Goal: Task Accomplishment & Management: Manage account settings

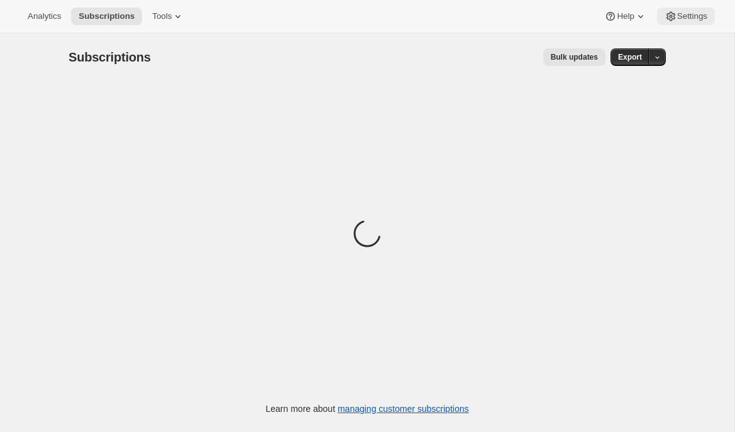
click at [677, 21] on span "Settings" at bounding box center [692, 16] width 30 height 10
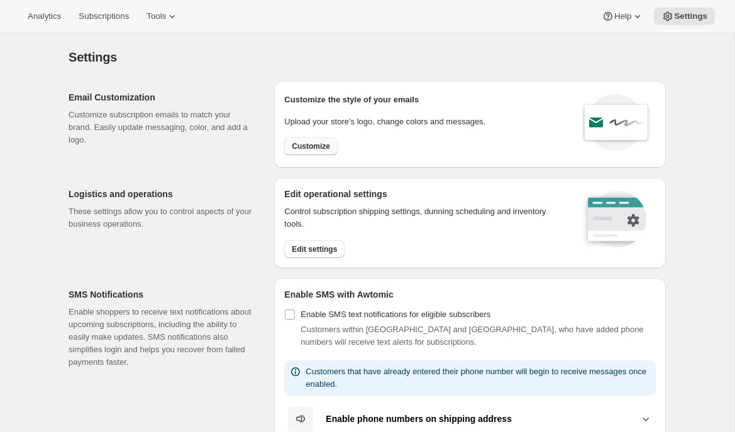
click at [324, 151] on button "Customize" at bounding box center [310, 147] width 53 height 18
select select "subscriptionMessage"
select select "5"
select select "15"
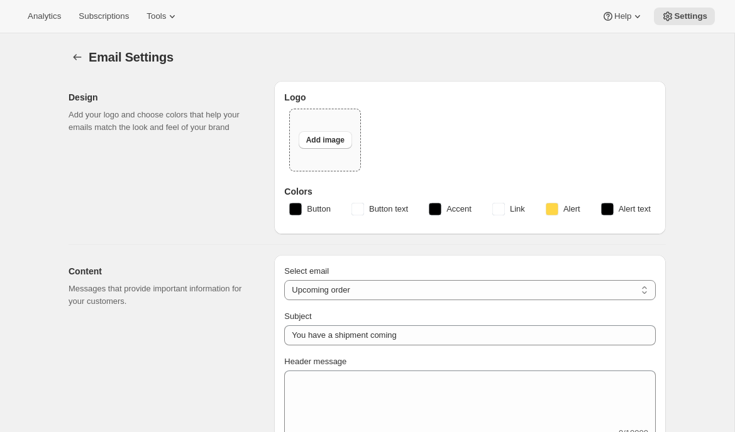
type input "Two Estates"
checkbox input "false"
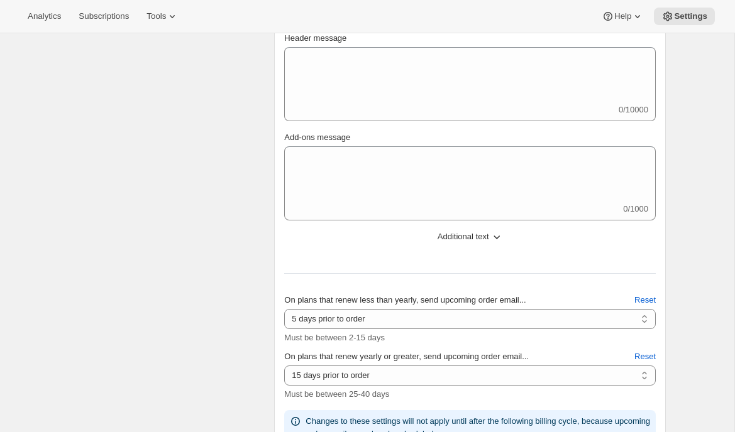
scroll to position [143, 0]
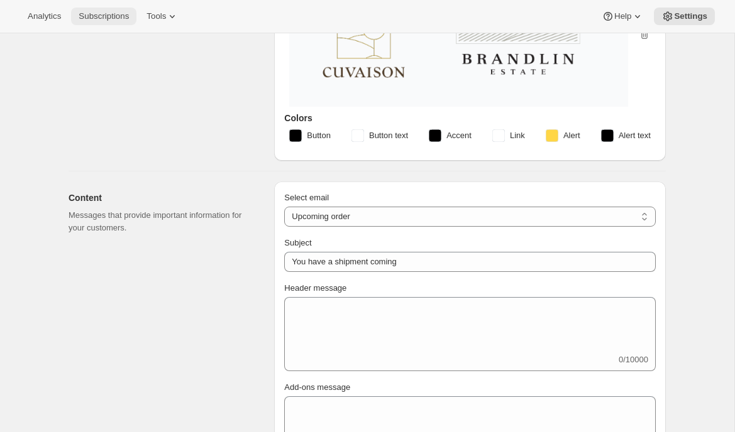
click at [129, 19] on span "Subscriptions" at bounding box center [104, 16] width 50 height 10
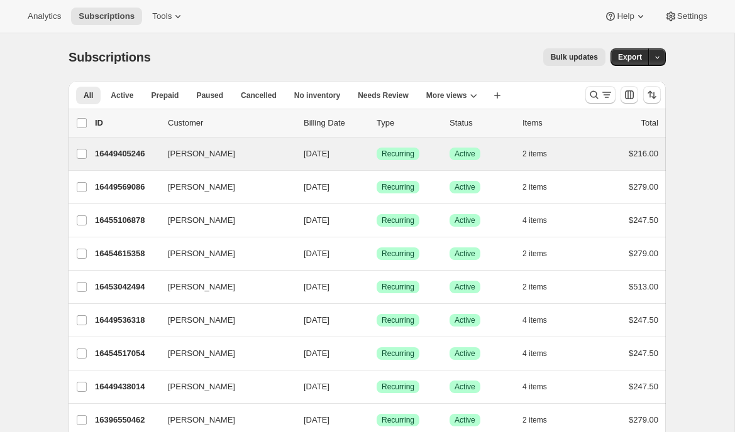
click at [121, 145] on div "Wilson Lee 16449405246 Wilson Lee 09/09/2025 Success Recurring Success Active 2…" at bounding box center [367, 154] width 597 height 33
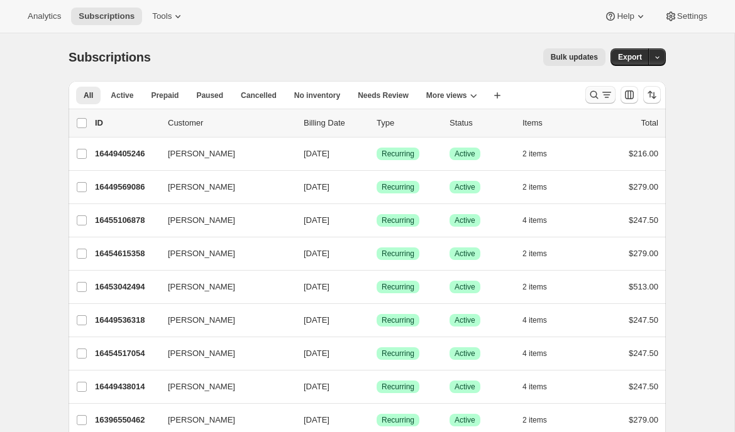
click at [597, 97] on icon "Search and filter results" at bounding box center [594, 95] width 13 height 13
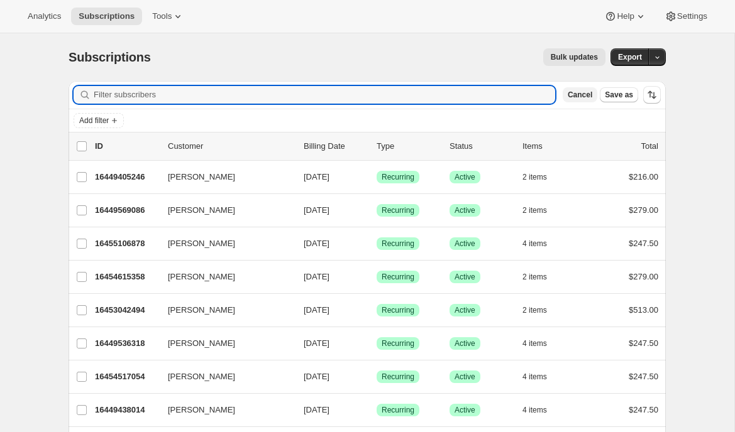
click at [576, 96] on span "Cancel" at bounding box center [579, 95] width 25 height 10
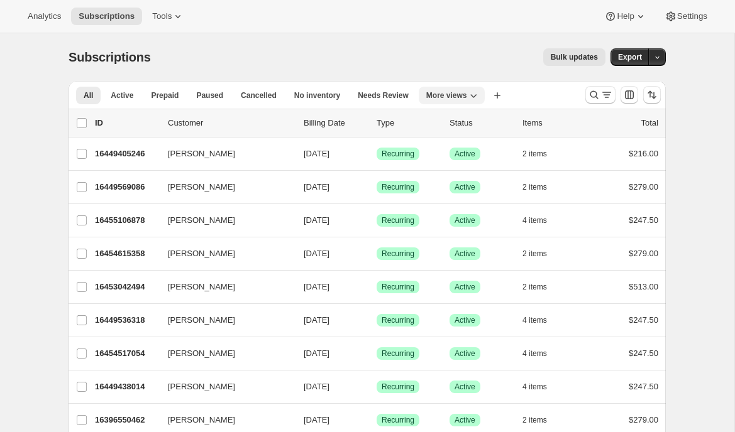
click at [471, 91] on icon "More views" at bounding box center [473, 95] width 13 height 13
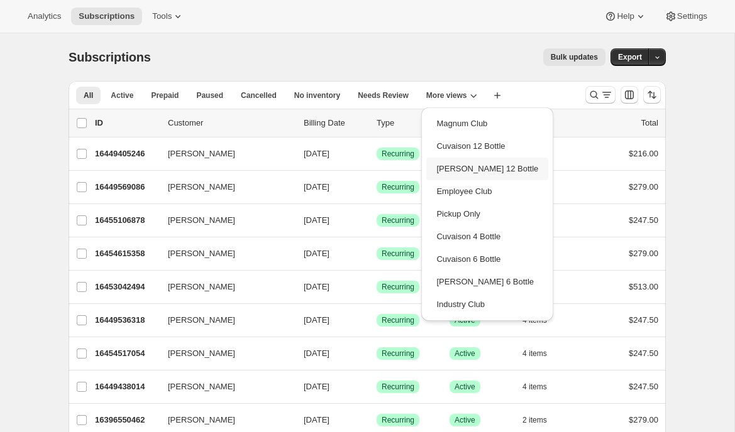
click at [457, 167] on button "[PERSON_NAME] 12 Bottle" at bounding box center [487, 169] width 122 height 23
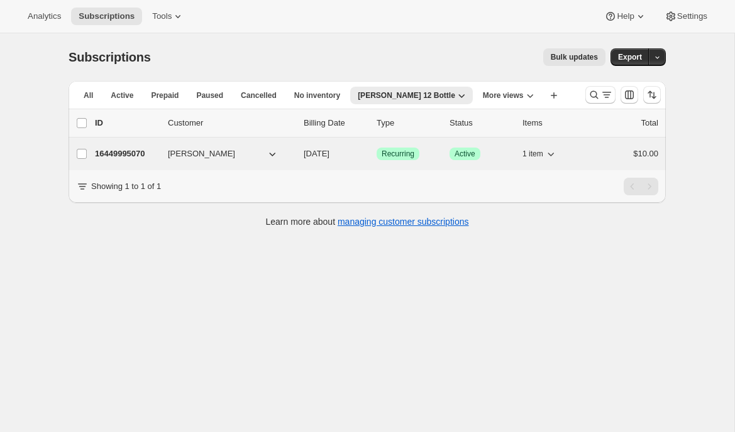
click at [139, 157] on p "16449995070" at bounding box center [126, 154] width 63 height 13
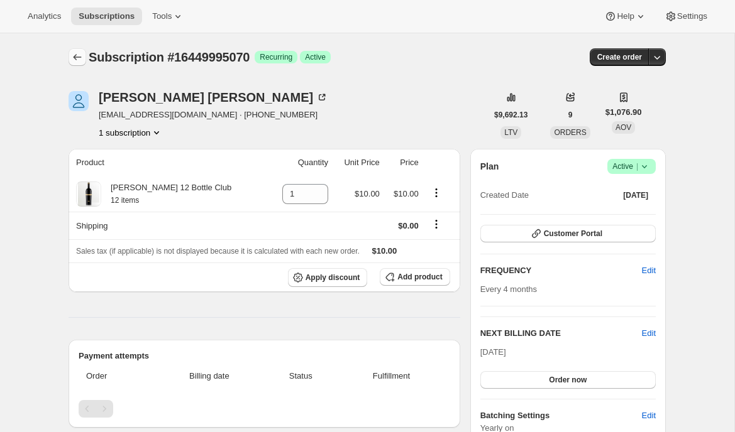
click at [72, 58] on icon "Subscriptions" at bounding box center [77, 57] width 13 height 13
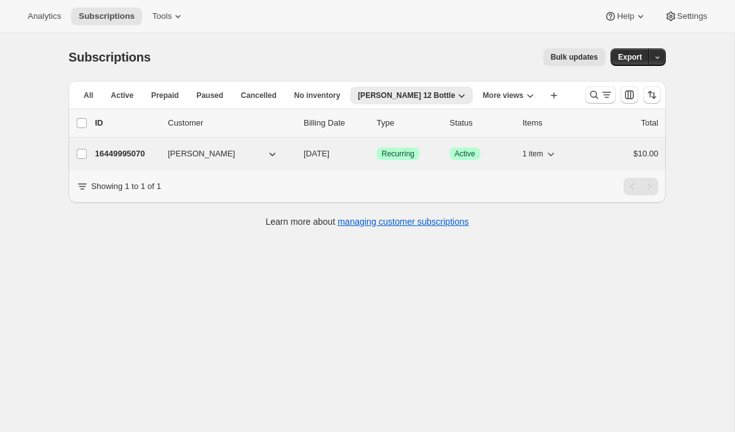
click at [132, 156] on p "16449995070" at bounding box center [126, 154] width 63 height 13
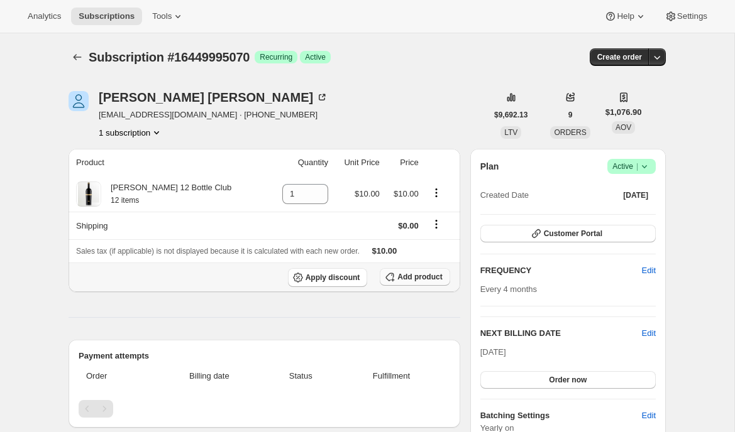
click at [396, 283] on button "Add product" at bounding box center [415, 277] width 70 height 18
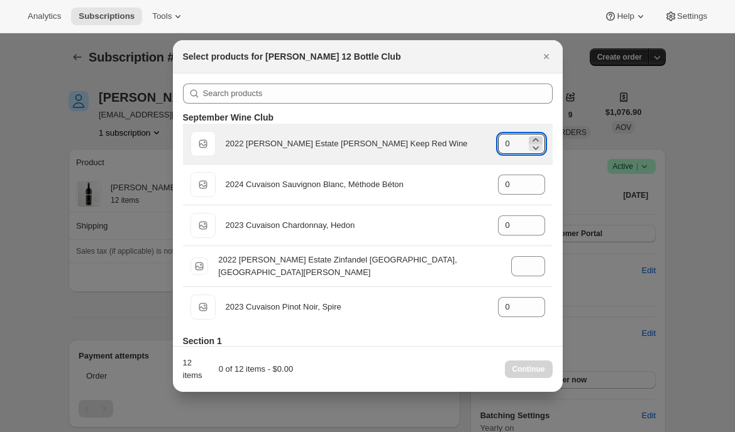
click at [537, 138] on icon ":riu:" at bounding box center [535, 140] width 13 height 13
type input "4"
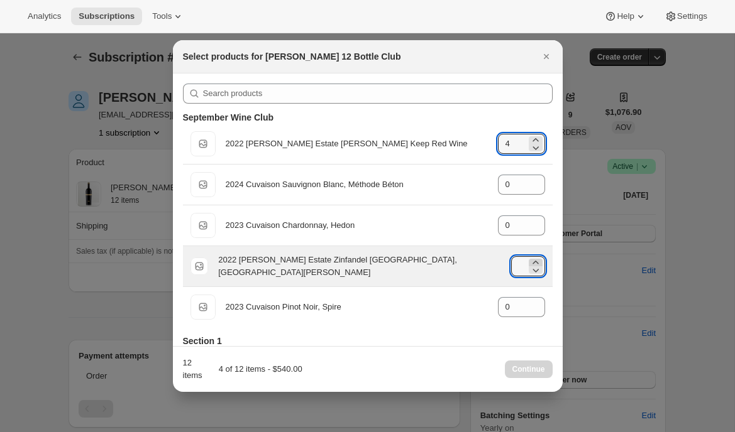
click at [537, 262] on icon ":riu:" at bounding box center [535, 262] width 13 height 13
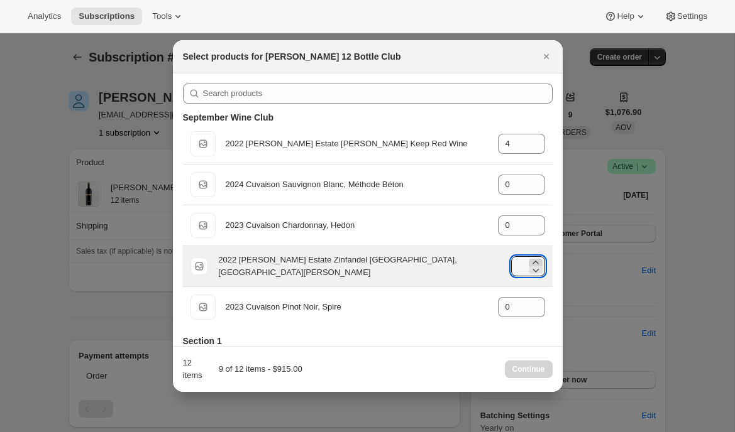
click at [537, 262] on icon ":riu:" at bounding box center [535, 262] width 13 height 13
type input "8"
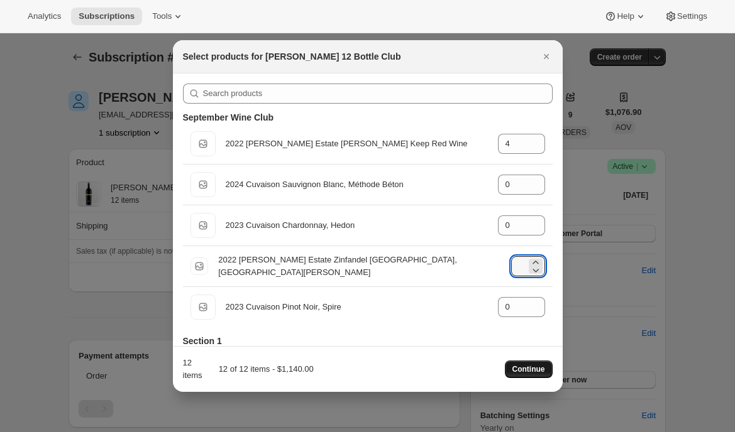
click at [518, 367] on span "Continue" at bounding box center [528, 370] width 33 height 10
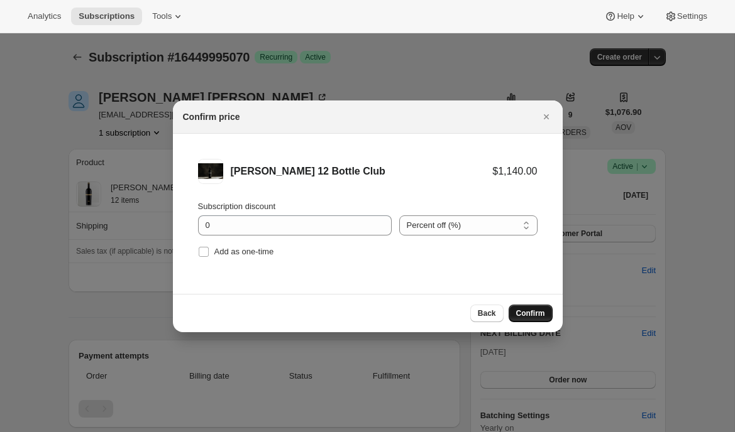
click at [534, 310] on span "Confirm" at bounding box center [530, 314] width 29 height 10
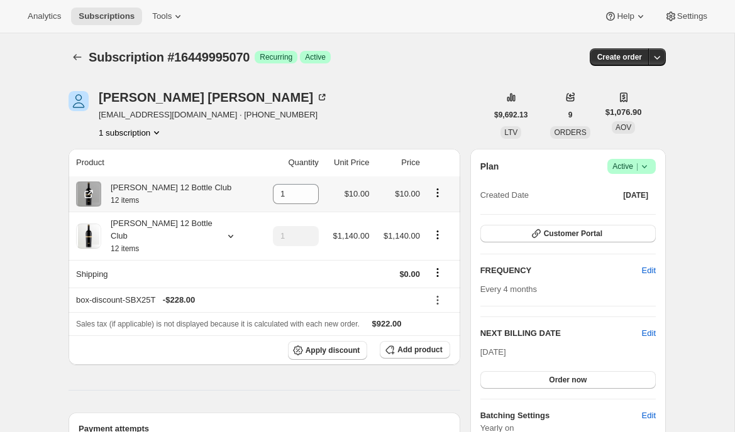
click at [435, 190] on icon "Product actions" at bounding box center [437, 193] width 13 height 13
click at [458, 177] on td at bounding box center [442, 194] width 36 height 35
drag, startPoint x: 271, startPoint y: 192, endPoint x: 231, endPoint y: 192, distance: 40.8
click at [233, 192] on tr "Brandlin 12 Bottle Club 12 items 1 $10.00 $10.00" at bounding box center [265, 194] width 392 height 35
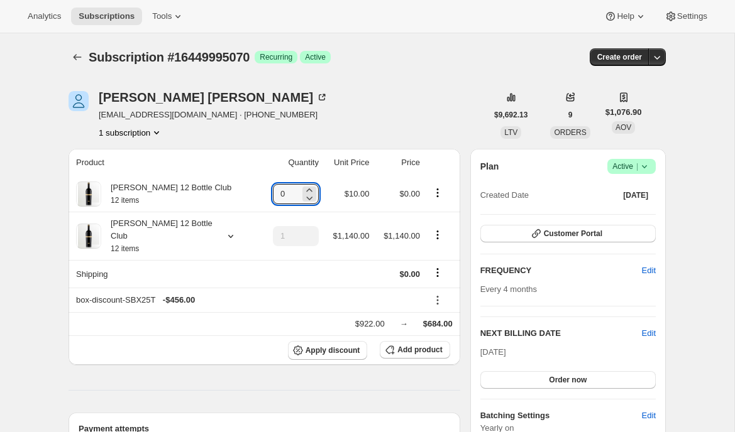
type input "0"
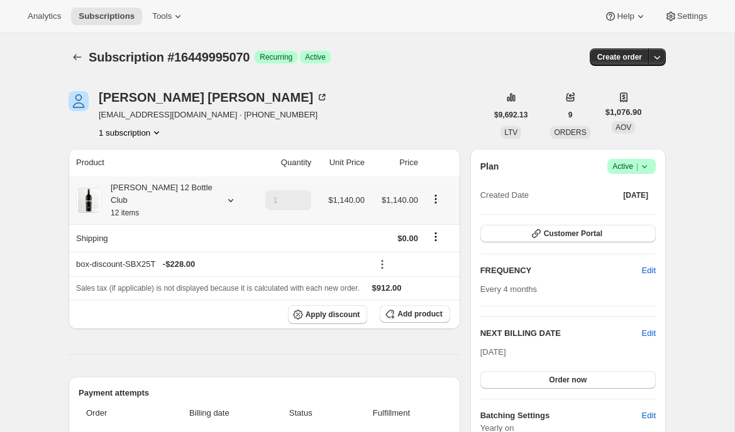
click at [224, 194] on icon at bounding box center [230, 200] width 13 height 13
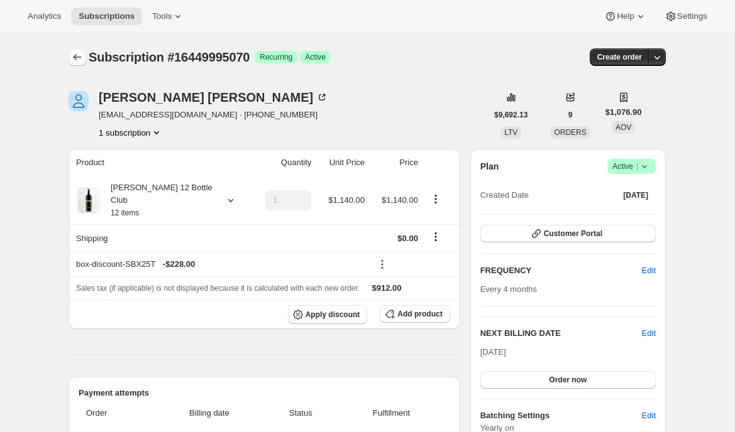
click at [75, 53] on icon "Subscriptions" at bounding box center [77, 57] width 13 height 13
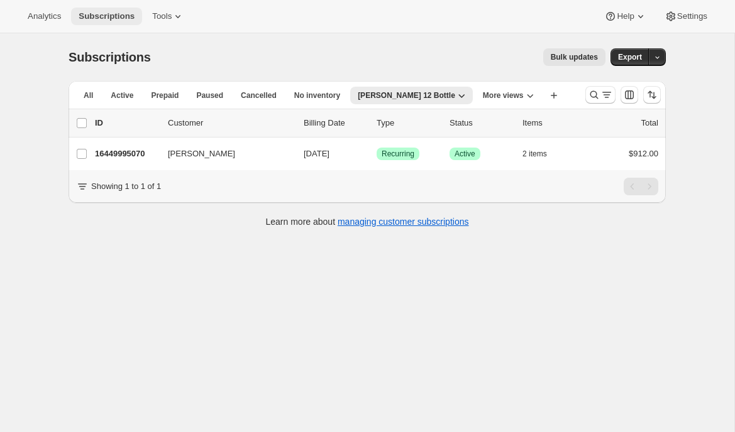
click at [99, 22] on button "Subscriptions" at bounding box center [106, 17] width 71 height 18
click at [475, 90] on button "More views" at bounding box center [508, 96] width 66 height 18
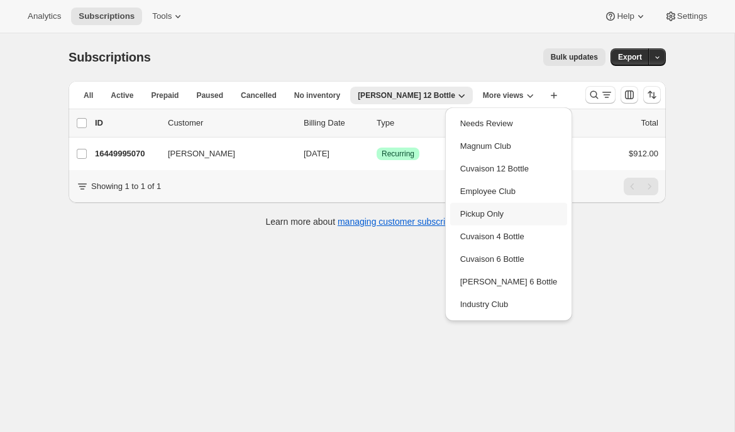
click at [478, 217] on button "Pickup Only" at bounding box center [509, 214] width 118 height 23
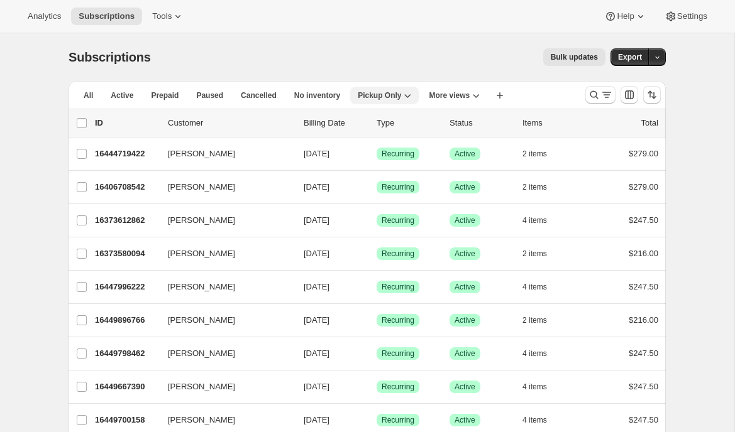
click at [404, 96] on icon "button" at bounding box center [407, 95] width 13 height 13
click at [415, 65] on div "Bulk updates" at bounding box center [385, 57] width 439 height 18
click at [684, 19] on span "Settings" at bounding box center [692, 16] width 30 height 10
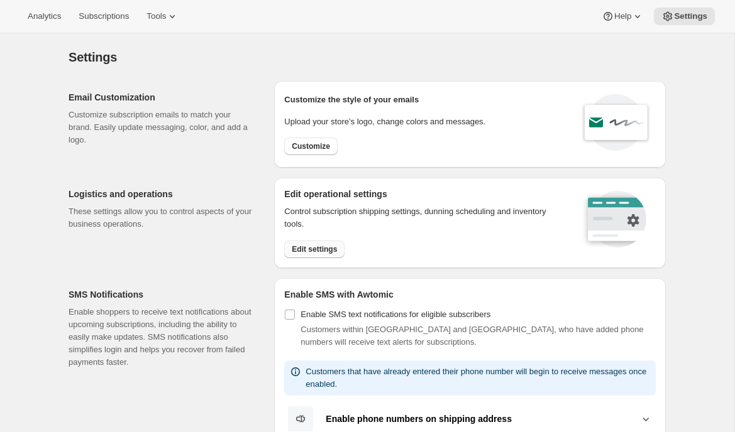
click at [326, 249] on span "Edit settings" at bounding box center [314, 249] width 45 height 10
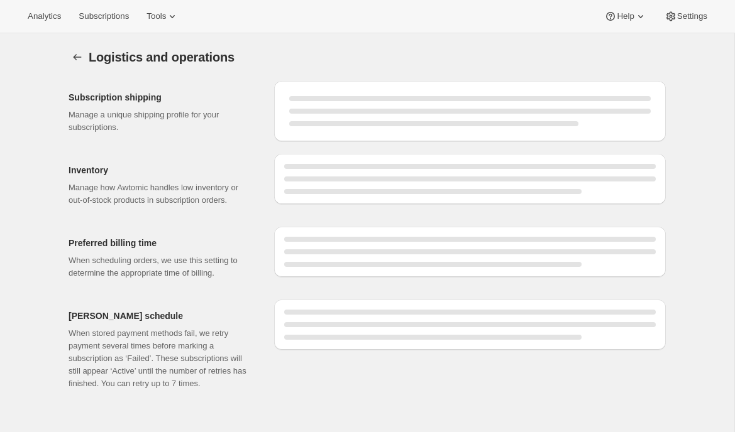
select select "09:00"
select select "DAY"
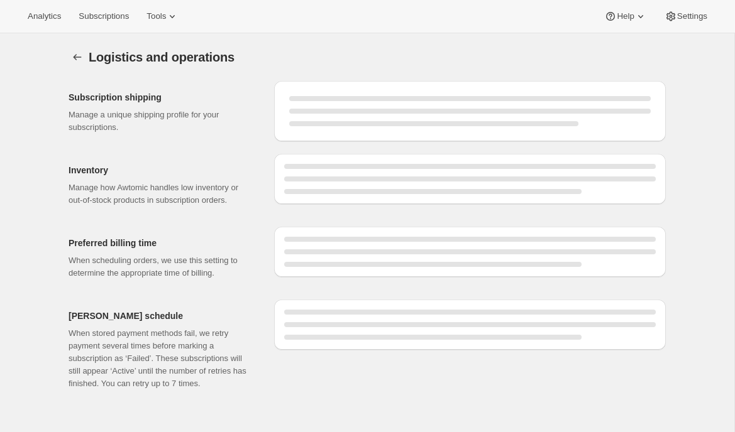
select select "DAY"
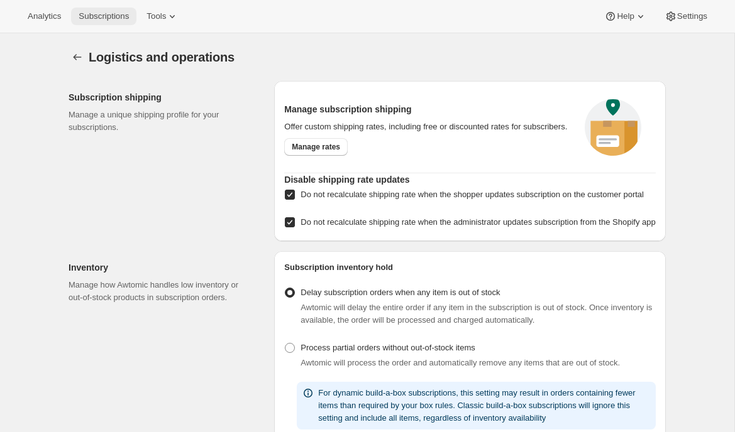
click at [99, 13] on span "Subscriptions" at bounding box center [104, 16] width 50 height 10
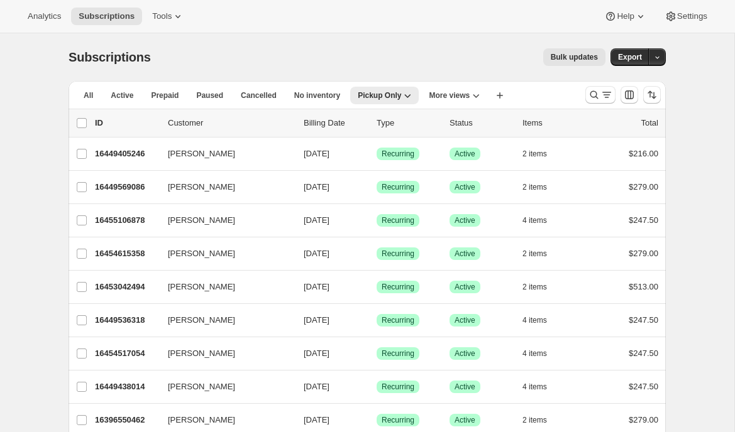
click at [592, 60] on span "Bulk updates" at bounding box center [574, 57] width 47 height 10
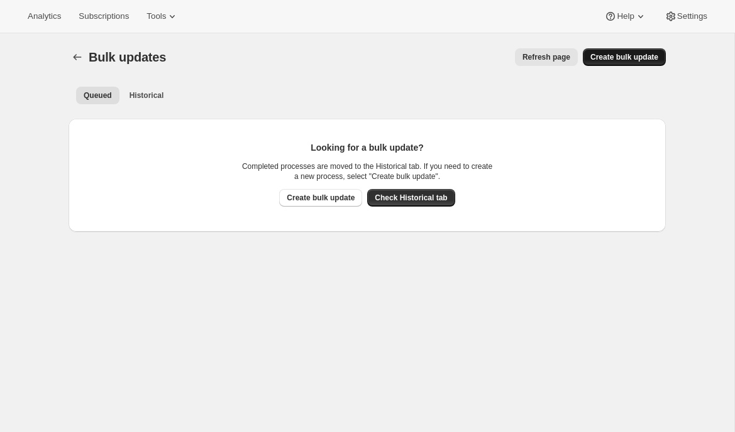
click at [605, 54] on span "Create bulk update" at bounding box center [624, 57] width 68 height 10
select select "16"
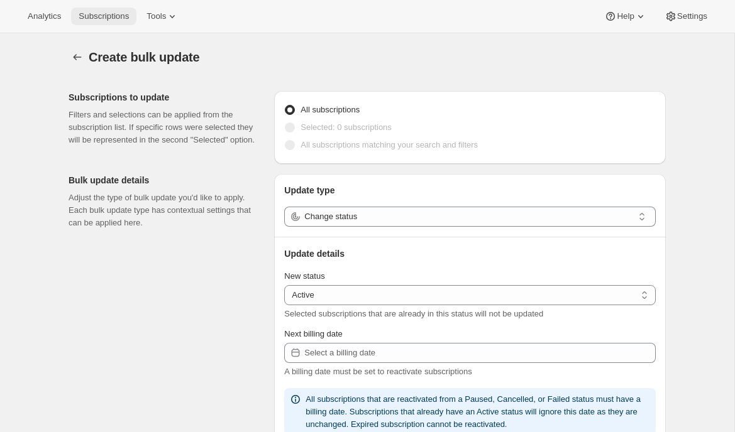
click at [101, 23] on button "Subscriptions" at bounding box center [103, 17] width 65 height 18
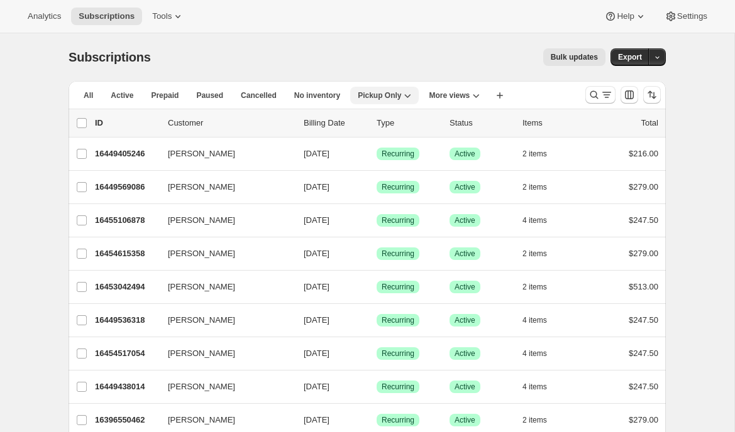
click at [400, 94] on span "Pickup Only" at bounding box center [379, 95] width 43 height 10
click at [397, 104] on button "Pickup Only" at bounding box center [384, 96] width 69 height 18
click at [595, 99] on icon "Search and filter results" at bounding box center [594, 95] width 13 height 13
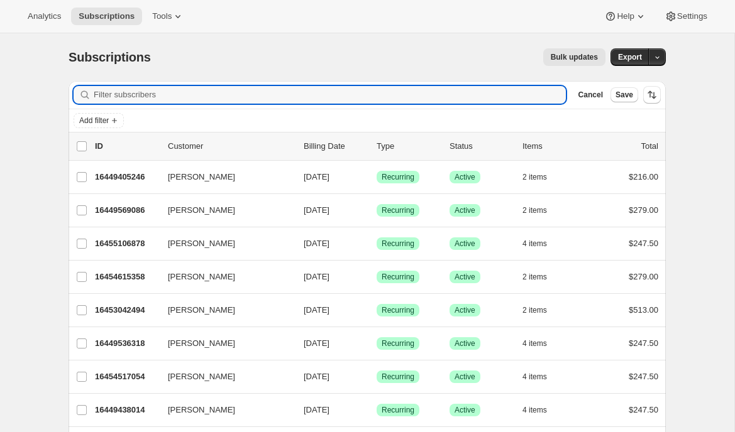
click at [573, 101] on div "Cancel Save" at bounding box center [605, 94] width 65 height 15
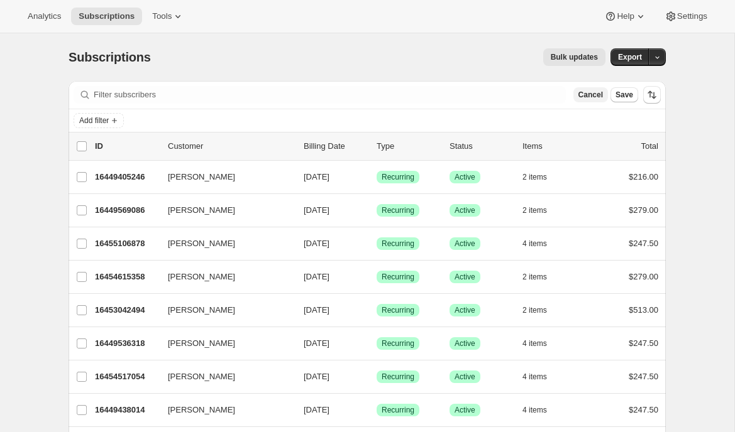
click at [587, 101] on button "Cancel" at bounding box center [590, 94] width 35 height 15
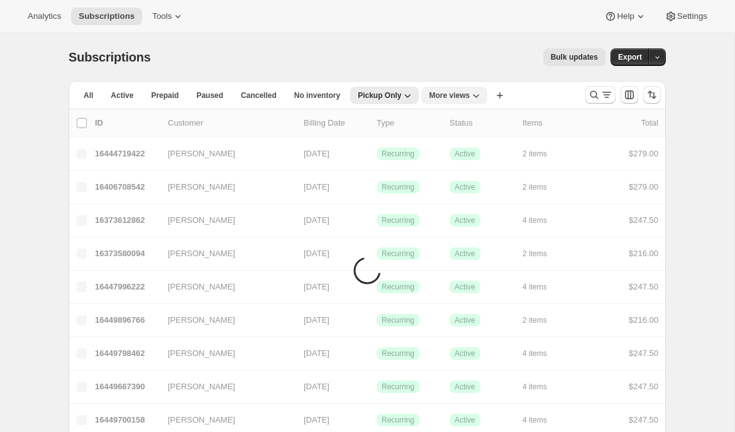
click at [446, 90] on span "More views" at bounding box center [449, 95] width 41 height 10
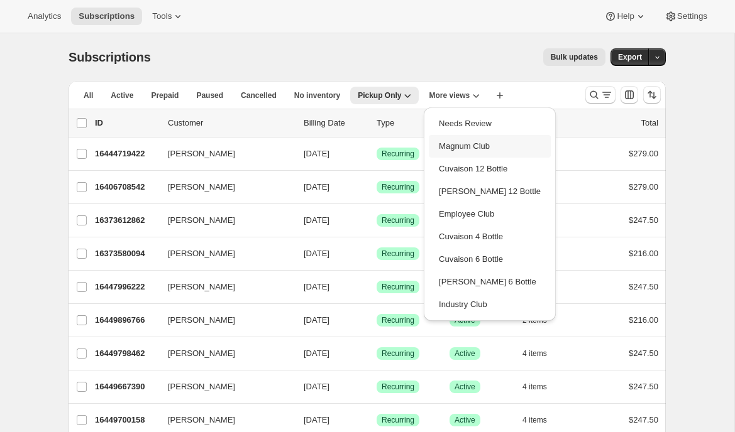
click at [455, 135] on button "Magnum Club" at bounding box center [490, 146] width 122 height 23
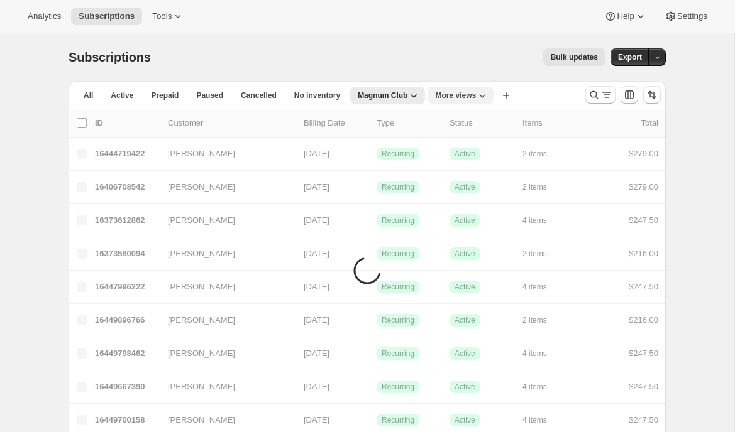
click at [441, 98] on span "More views" at bounding box center [455, 95] width 41 height 10
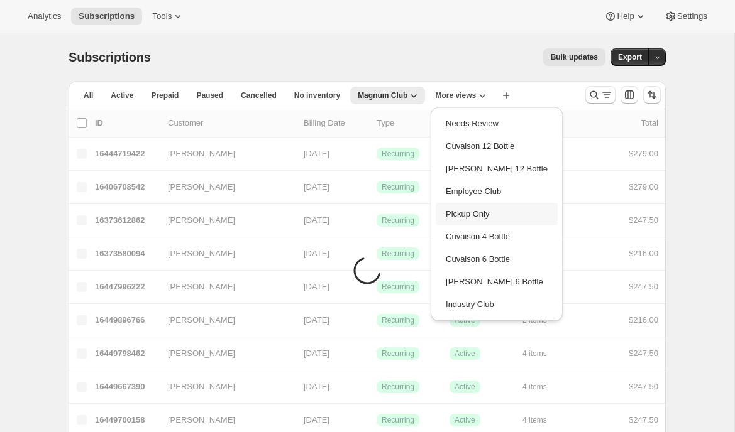
click at [464, 216] on button "Pickup Only" at bounding box center [497, 214] width 122 height 23
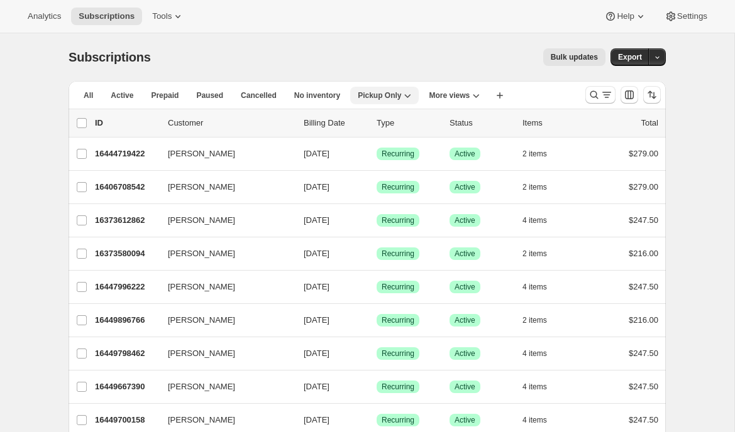
click at [399, 89] on button "Pickup Only" at bounding box center [384, 96] width 69 height 18
click at [444, 48] on div "Bulk updates" at bounding box center [385, 57] width 439 height 18
click at [451, 97] on span "More views" at bounding box center [449, 95] width 41 height 10
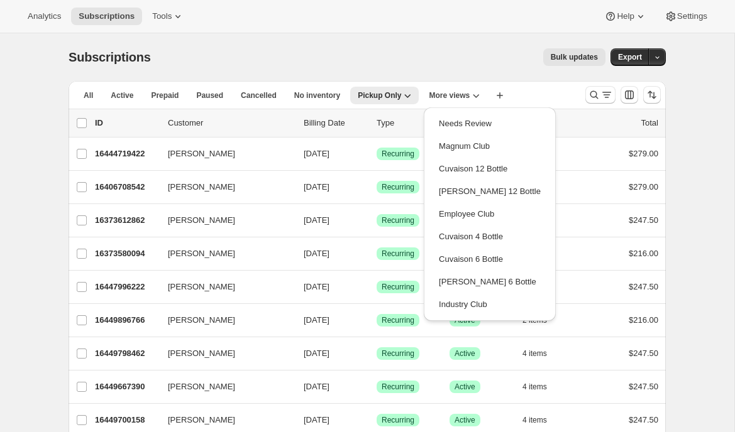
click at [423, 58] on div "Bulk updates" at bounding box center [385, 57] width 439 height 18
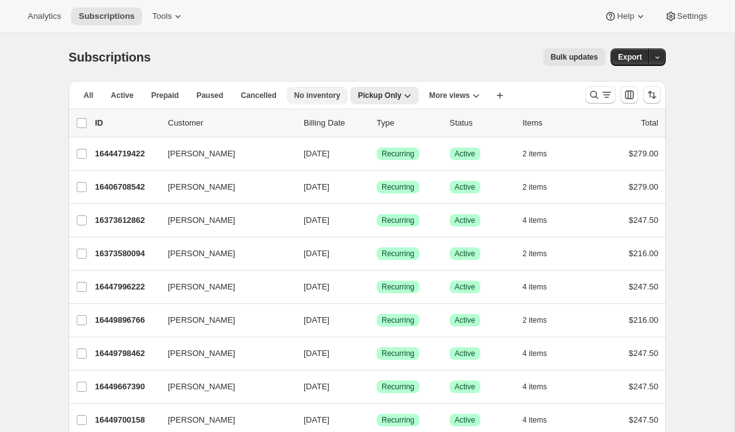
click at [314, 99] on span "No inventory" at bounding box center [317, 95] width 46 height 10
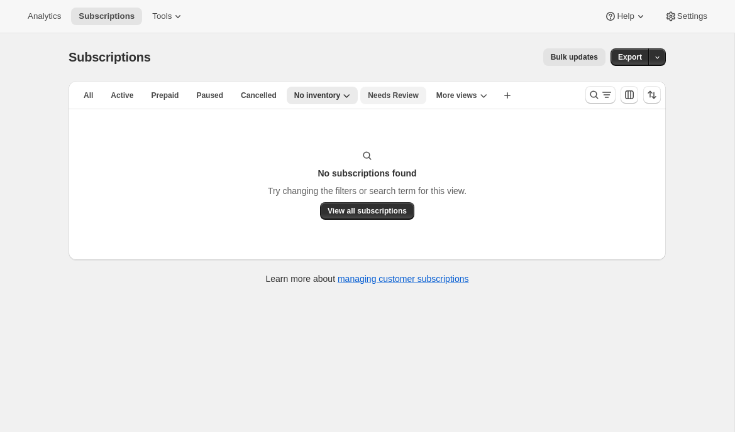
click at [388, 96] on span "Needs Review" at bounding box center [393, 95] width 51 height 10
click at [454, 101] on button "More views" at bounding box center [452, 96] width 66 height 18
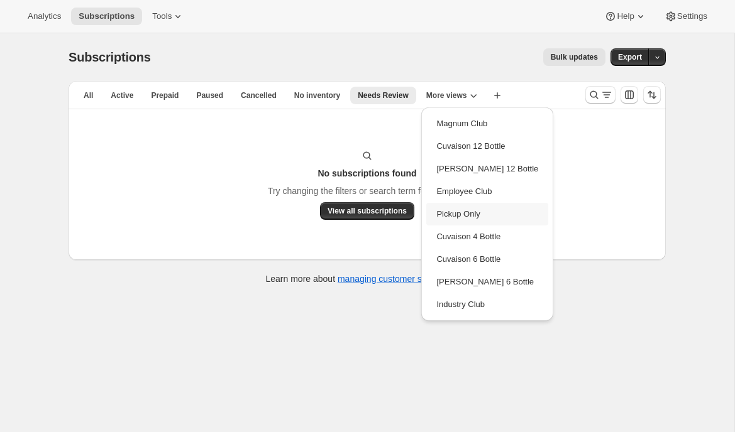
click at [456, 218] on button "Pickup Only" at bounding box center [487, 214] width 122 height 23
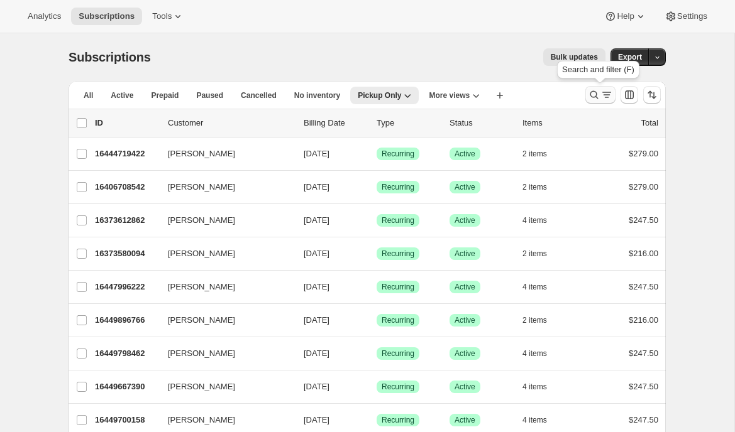
click at [605, 101] on button "Search and filter results" at bounding box center [600, 95] width 30 height 18
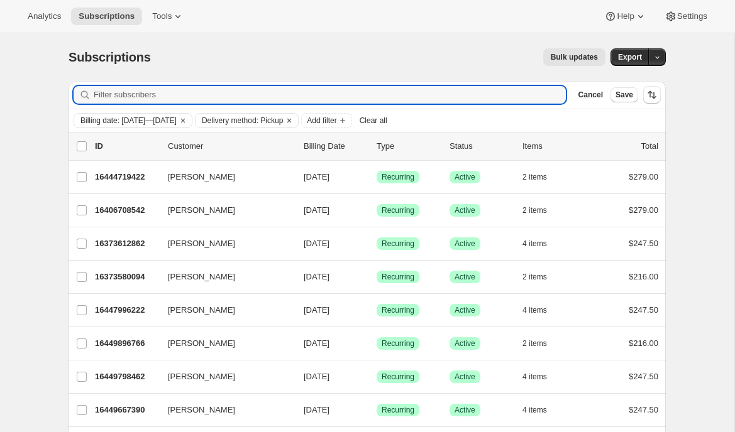
click at [561, 53] on span "Bulk updates" at bounding box center [574, 57] width 47 height 10
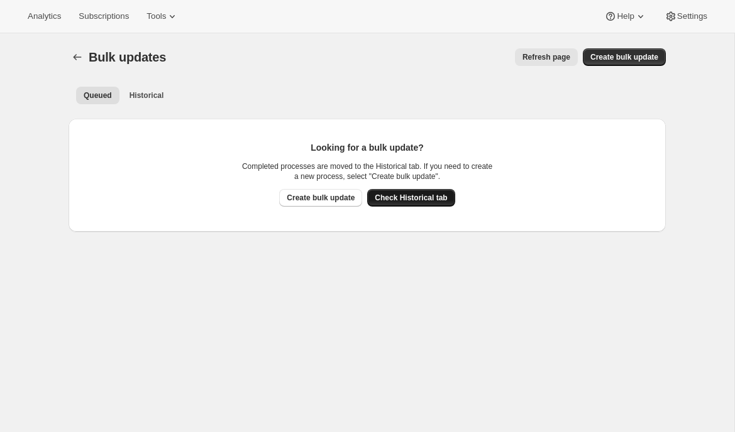
click at [398, 196] on span "Check Historical tab" at bounding box center [411, 198] width 72 height 10
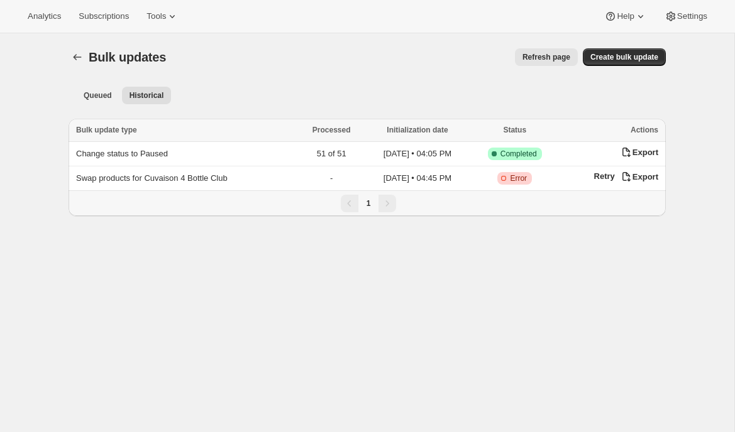
click at [641, 91] on ul "Queued Historical More views" at bounding box center [367, 95] width 587 height 18
click at [633, 59] on span "Create bulk update" at bounding box center [624, 57] width 68 height 10
select select "16"
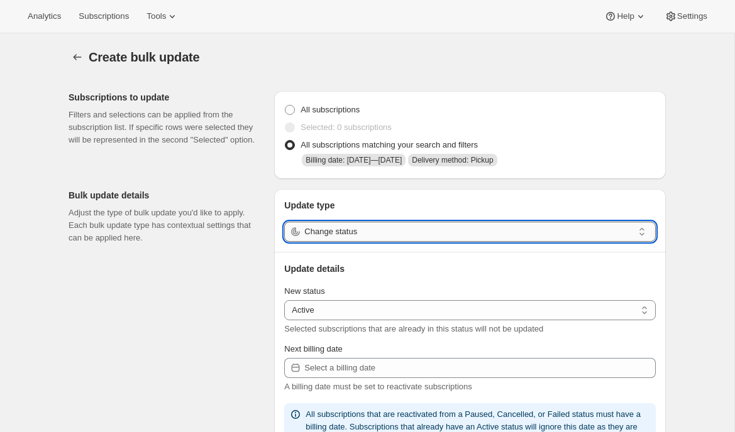
click at [355, 236] on input "Change status" at bounding box center [468, 232] width 329 height 20
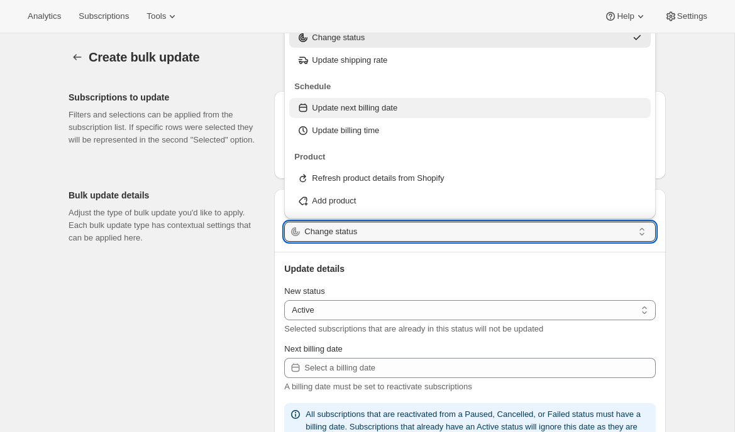
click at [368, 106] on p "Update next billing date" at bounding box center [354, 108] width 85 height 13
type input "Update next billing date"
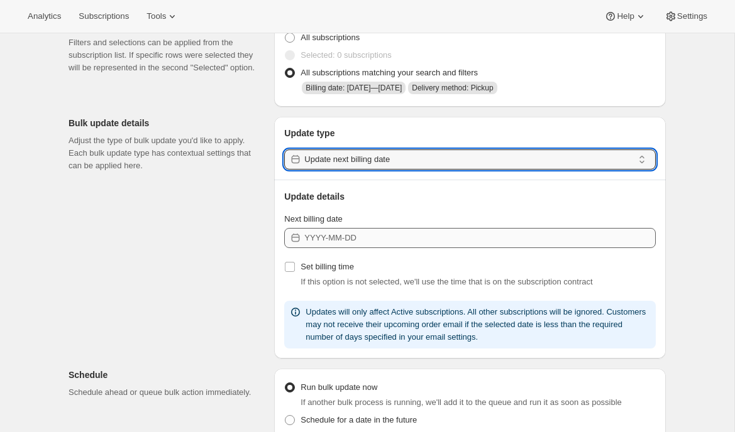
scroll to position [97, 0]
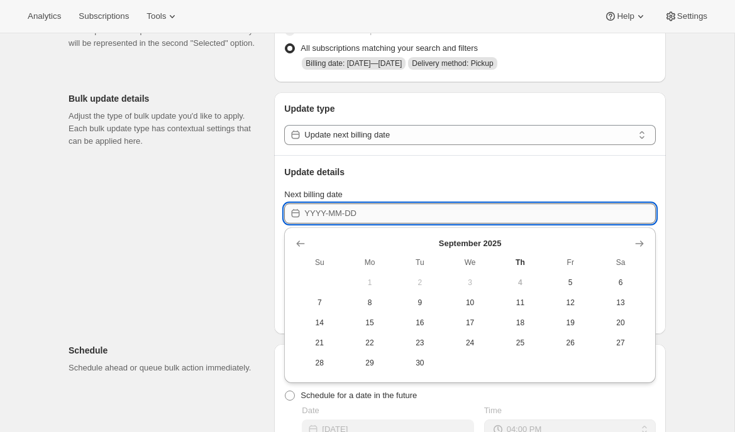
click at [337, 212] on input "Next billing date" at bounding box center [479, 214] width 351 height 20
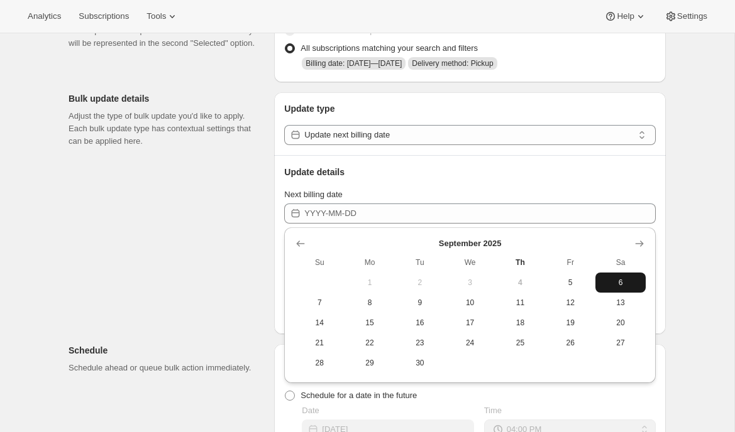
click at [618, 281] on span "6" at bounding box center [620, 283] width 40 height 10
type input "2025-09-06"
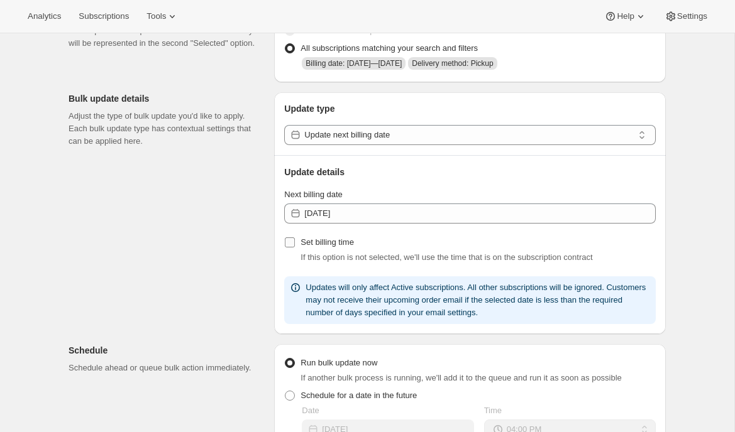
click at [328, 241] on span "Set billing time" at bounding box center [326, 242] width 53 height 9
click at [295, 241] on input "Set billing time" at bounding box center [290, 243] width 10 height 10
checkbox input "true"
select select "12"
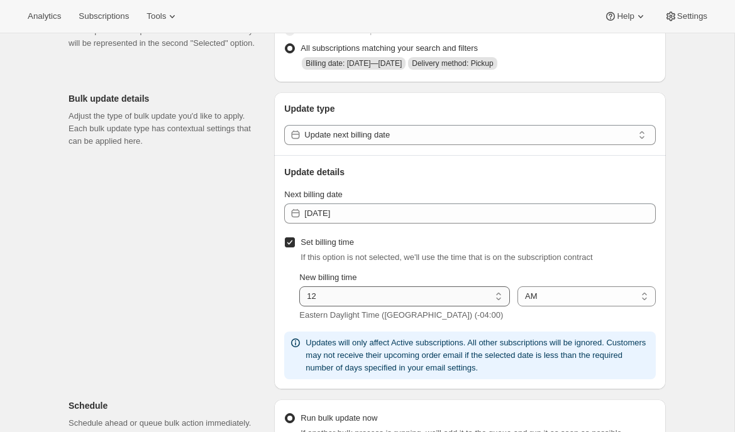
click at [341, 292] on select "01 02 03 04 05 06 07 08 09 10 11 12" at bounding box center [404, 297] width 211 height 20
click at [288, 245] on input "Set billing time" at bounding box center [290, 243] width 10 height 10
checkbox input "false"
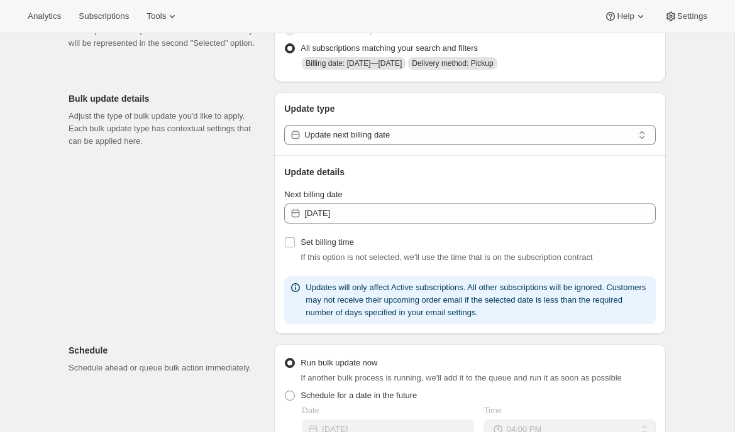
click at [212, 284] on div "Subscriptions to update Filters and selections can be applied from the subscrip…" at bounding box center [361, 366] width 607 height 765
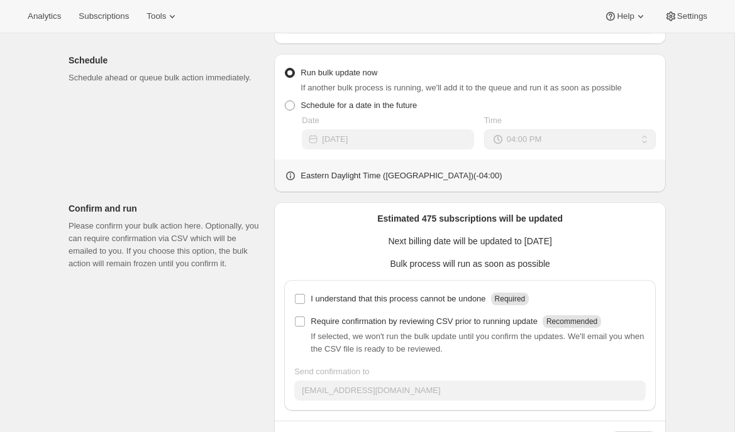
scroll to position [388, 0]
click at [370, 295] on p "I understand that this process cannot be undone" at bounding box center [397, 298] width 175 height 13
click at [305, 295] on input "I understand that this process cannot be undone Required" at bounding box center [300, 298] width 10 height 10
checkbox input "true"
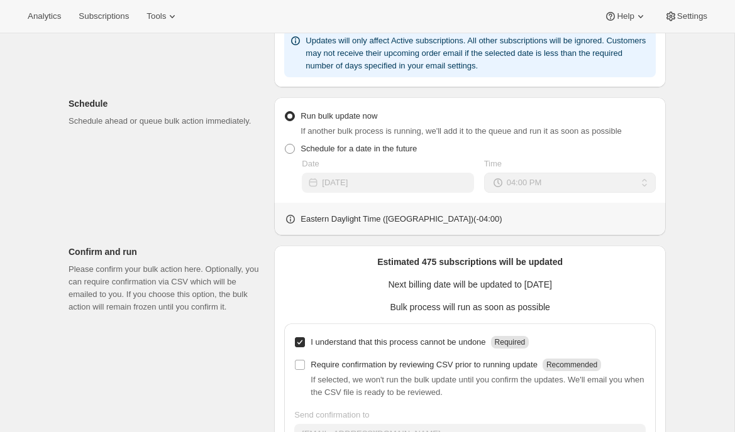
scroll to position [434, 0]
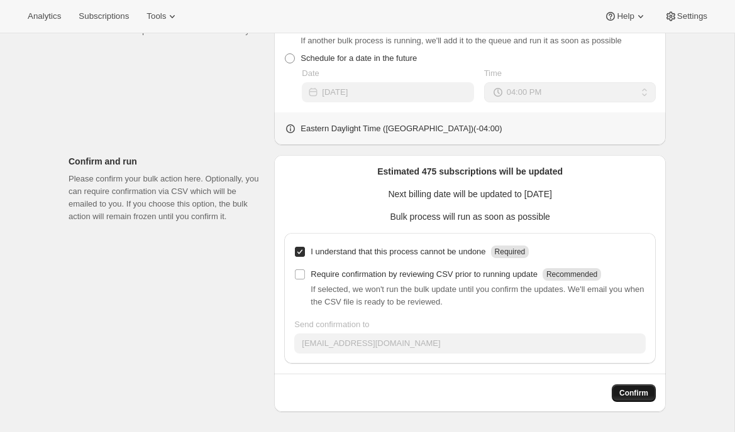
click at [636, 392] on span "Confirm" at bounding box center [633, 393] width 29 height 10
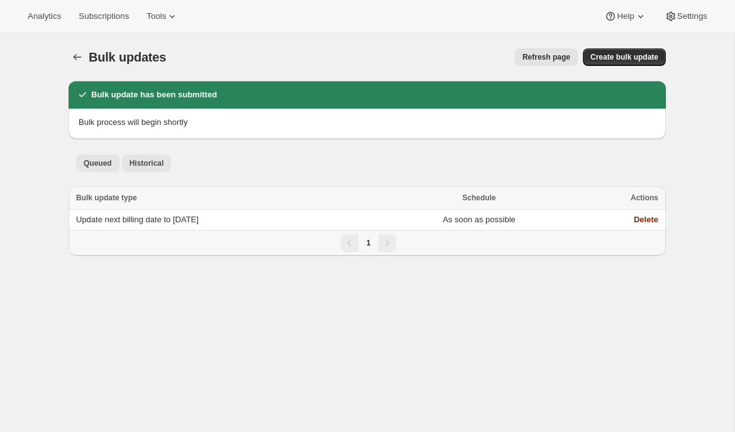
click at [146, 160] on span "Historical" at bounding box center [146, 163] width 35 height 10
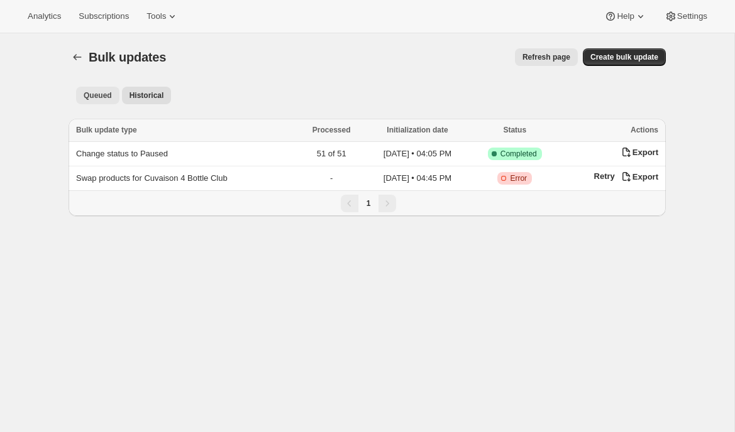
click at [103, 101] on button "Queued" at bounding box center [97, 96] width 43 height 18
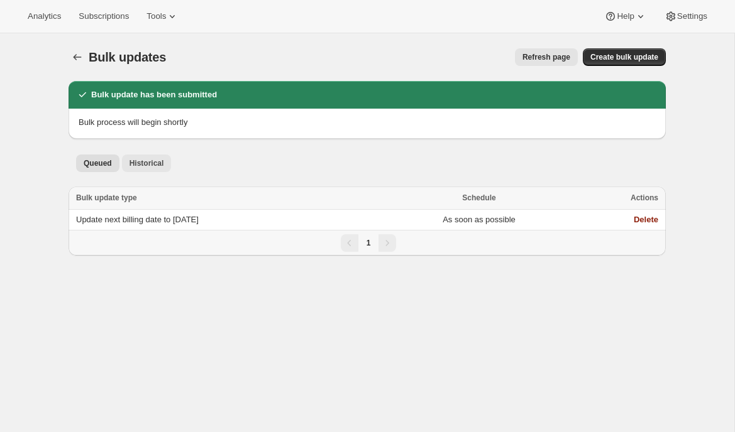
click at [143, 163] on span "Historical" at bounding box center [146, 163] width 35 height 10
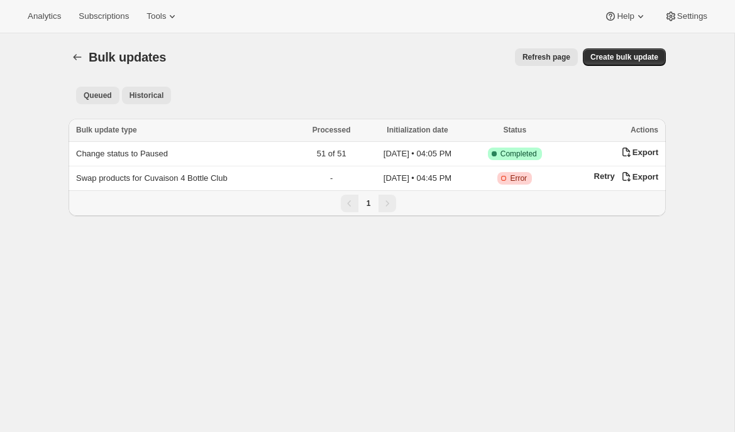
click at [96, 96] on span "Queued" at bounding box center [98, 95] width 28 height 10
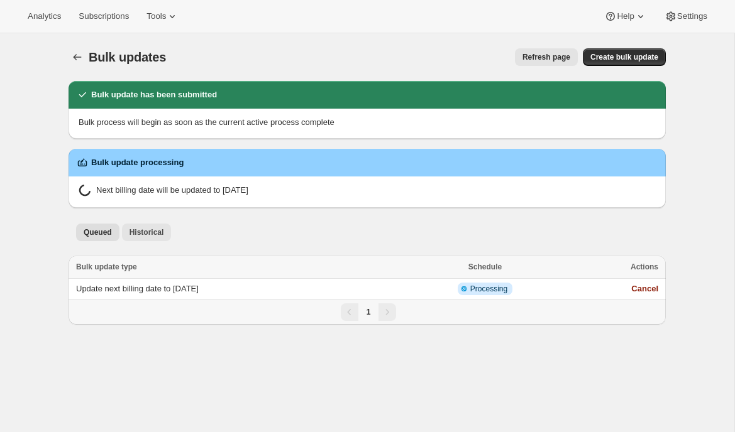
click at [153, 233] on span "Historical" at bounding box center [146, 233] width 35 height 10
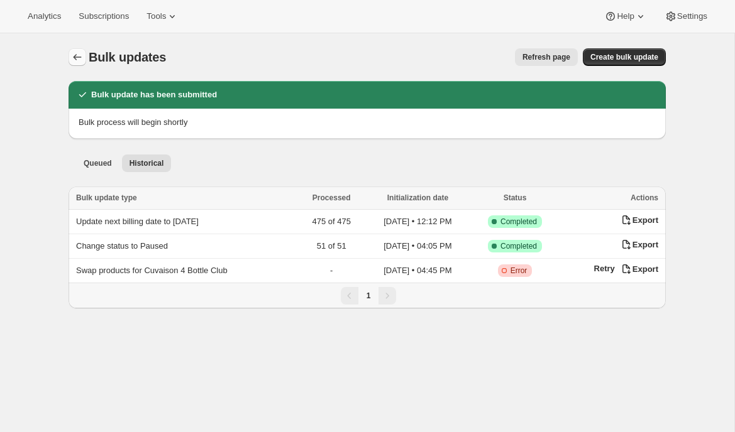
click at [79, 56] on icon "Bulk updates" at bounding box center [77, 57] width 13 height 13
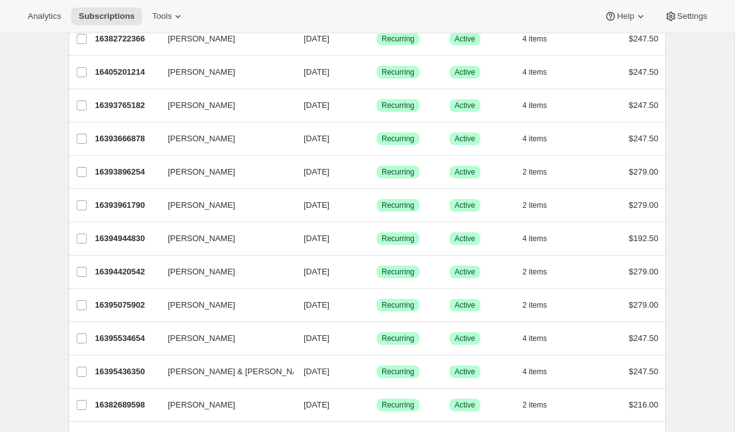
scroll to position [1086, 0]
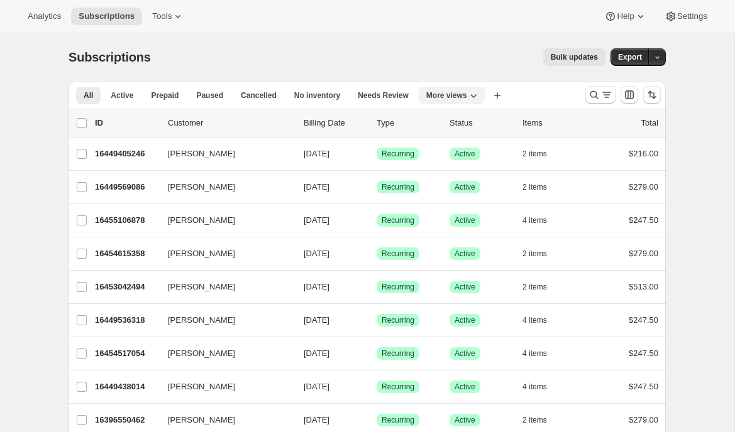
click at [460, 92] on span "More views" at bounding box center [446, 95] width 41 height 10
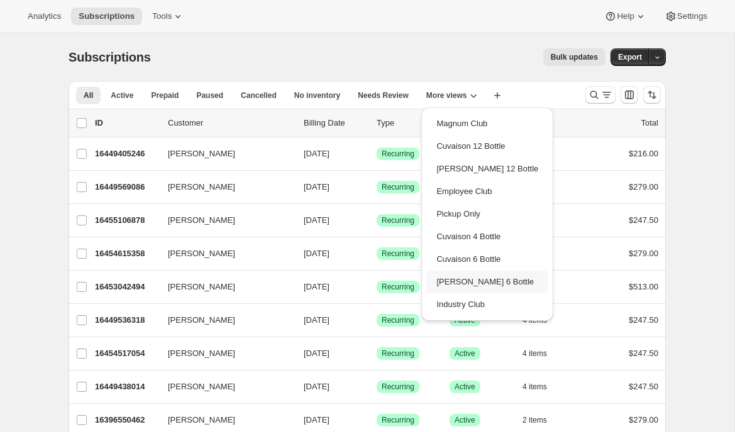
click at [458, 284] on button "[PERSON_NAME] 6 Bottle" at bounding box center [487, 282] width 122 height 23
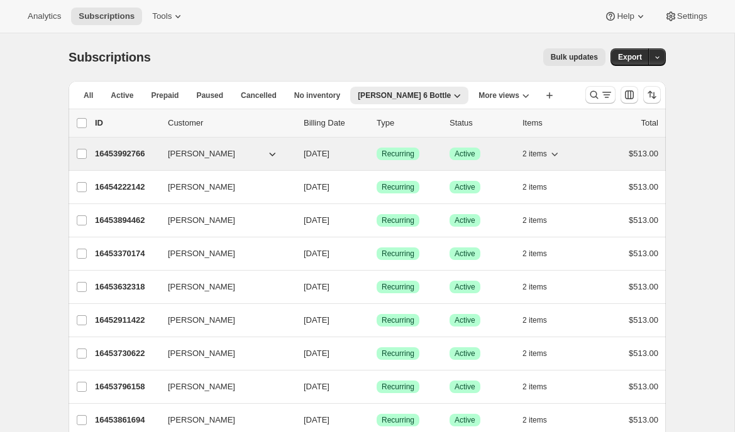
click at [108, 151] on p "16453992766" at bounding box center [126, 154] width 63 height 13
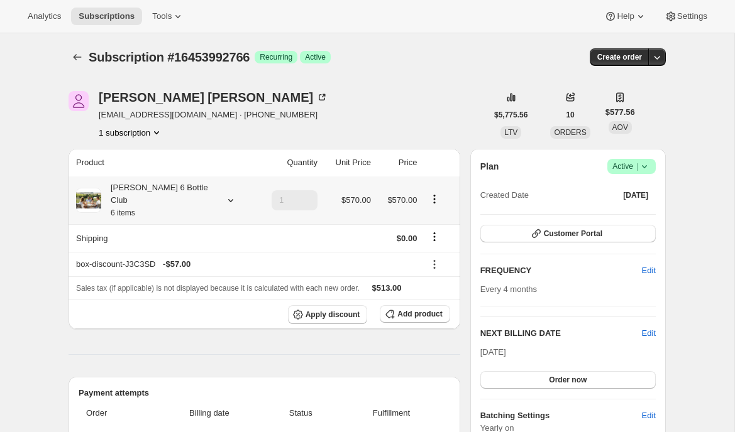
click at [224, 194] on icon at bounding box center [230, 200] width 13 height 13
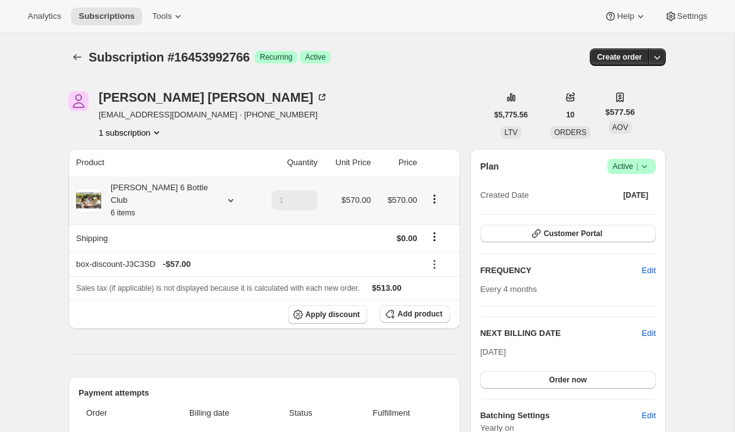
click at [434, 193] on icon "Product actions" at bounding box center [434, 199] width 13 height 13
click at [224, 194] on icon at bounding box center [230, 200] width 13 height 13
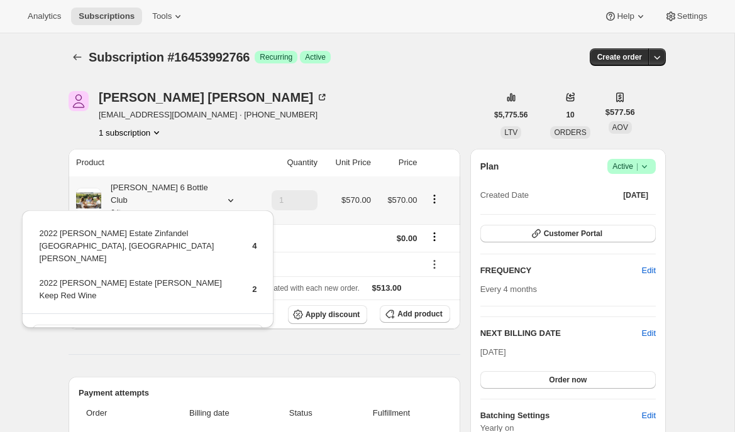
click at [224, 194] on icon at bounding box center [230, 200] width 13 height 13
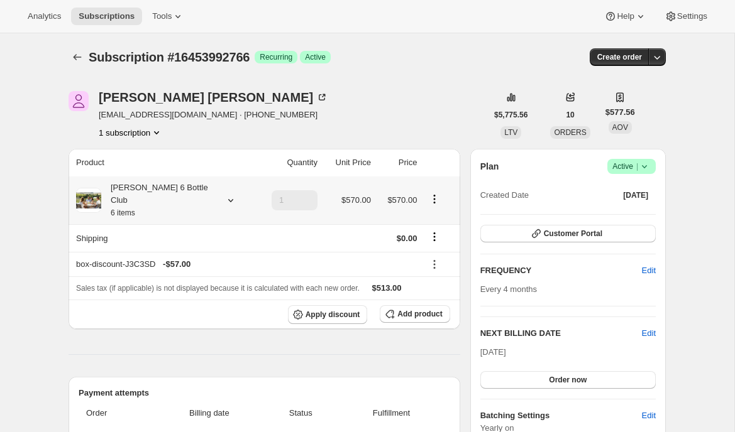
click at [224, 194] on icon at bounding box center [230, 200] width 13 height 13
